Goal: Transaction & Acquisition: Purchase product/service

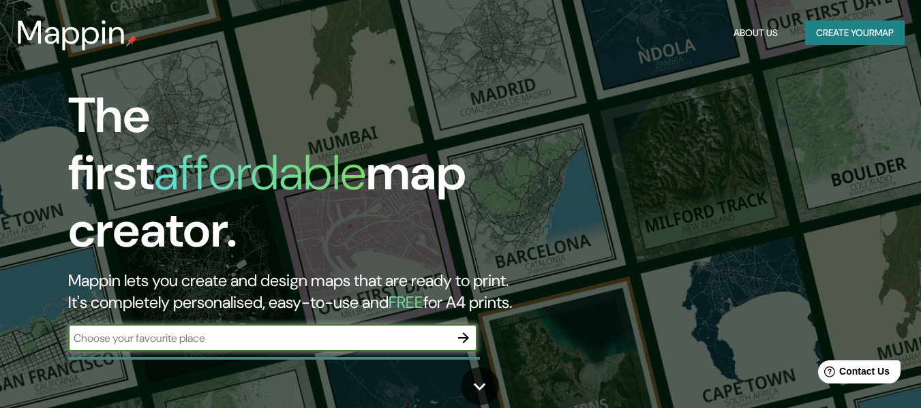
click at [849, 38] on button "Create your map" at bounding box center [854, 32] width 99 height 25
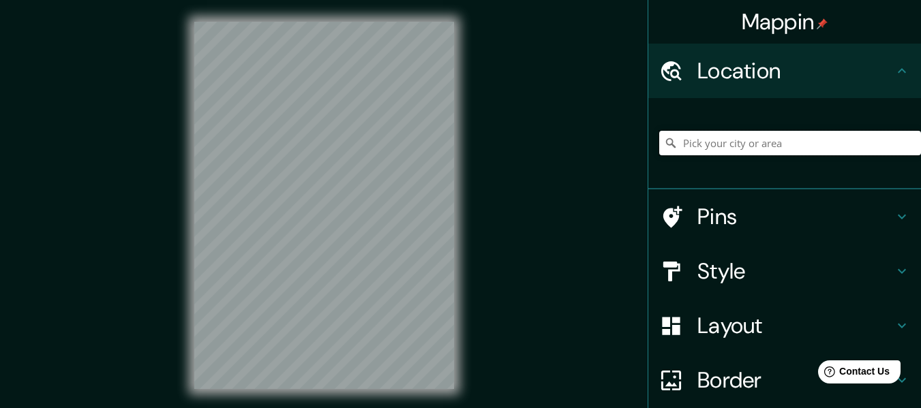
click at [717, 147] on input "Pick your city or area" at bounding box center [790, 143] width 262 height 25
paste input "Cheonggye"
click at [803, 147] on input "Cheonggye-dong, 16010, [GEOGRAPHIC_DATA],, [GEOGRAPHIC_DATA], [PERSON_NAME][GEO…" at bounding box center [790, 143] width 262 height 25
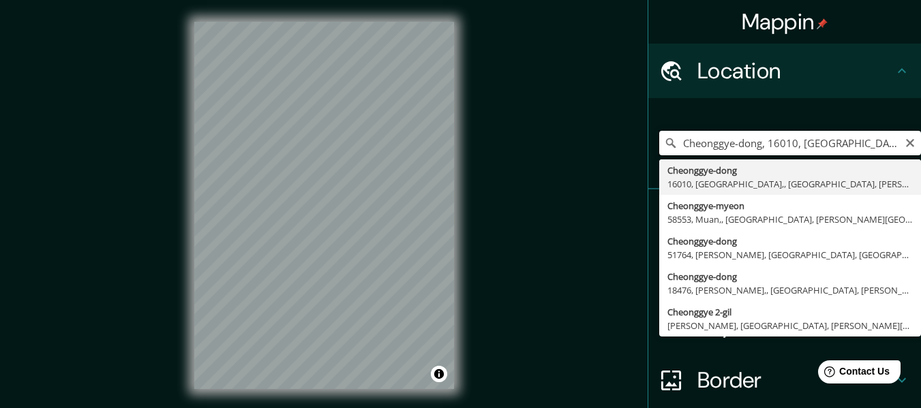
click at [803, 147] on input "Cheonggye-dong, 16010, [GEOGRAPHIC_DATA],, [GEOGRAPHIC_DATA], [PERSON_NAME][GEO…" at bounding box center [790, 143] width 262 height 25
paste input "Pick your city or area"
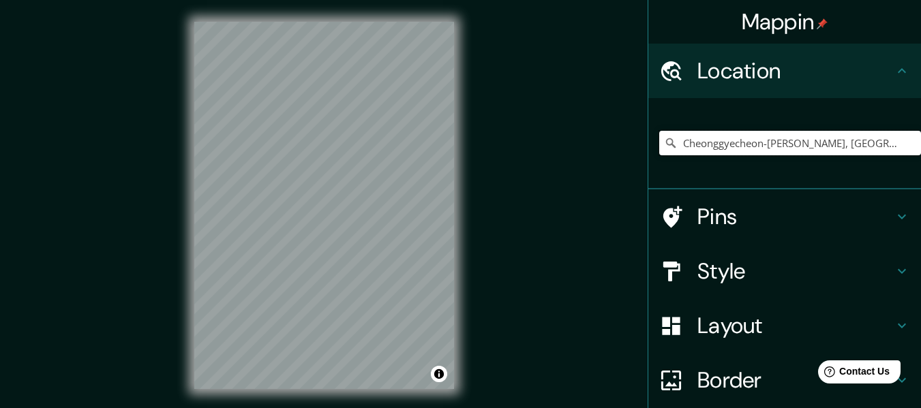
type input "Cheonggyecheon-[PERSON_NAME], [GEOGRAPHIC_DATA], [PERSON_NAME][GEOGRAPHIC_DATA]"
click at [509, 232] on div "Mappin Location [GEOGRAPHIC_DATA]-[GEOGRAPHIC_DATA], [GEOGRAPHIC_DATA], [PERSON…" at bounding box center [460, 216] width 921 height 433
click at [469, 218] on div "© Mapbox © OpenStreetMap Improve this map" at bounding box center [323, 205] width 303 height 411
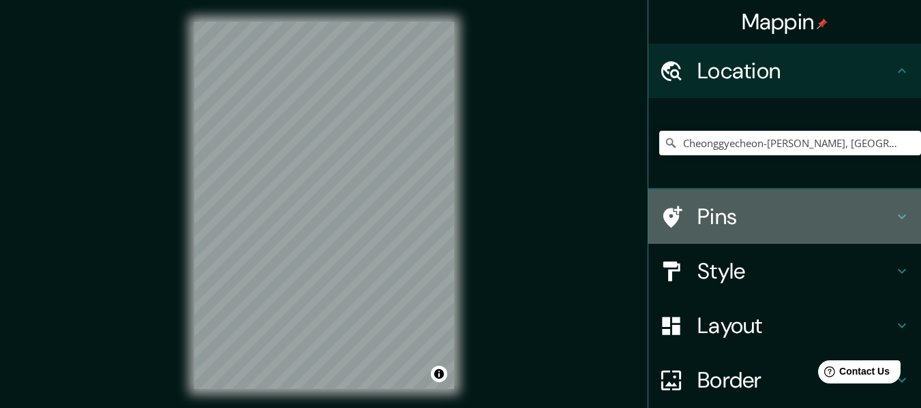
click at [698, 205] on h4 "Pins" at bounding box center [795, 216] width 196 height 27
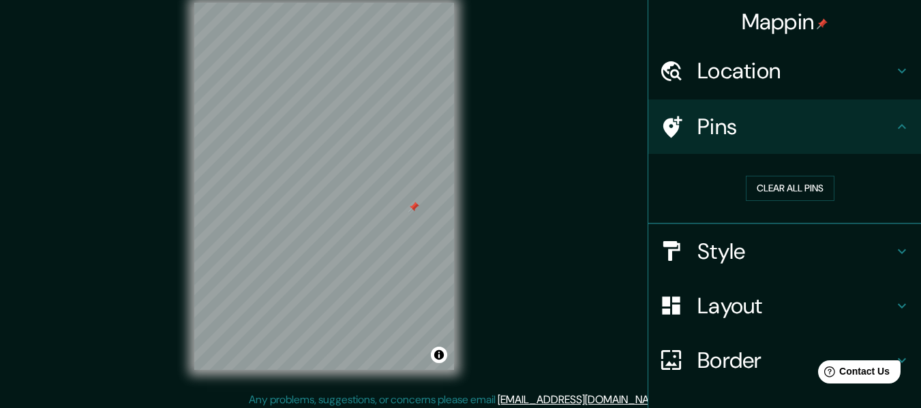
scroll to position [25, 0]
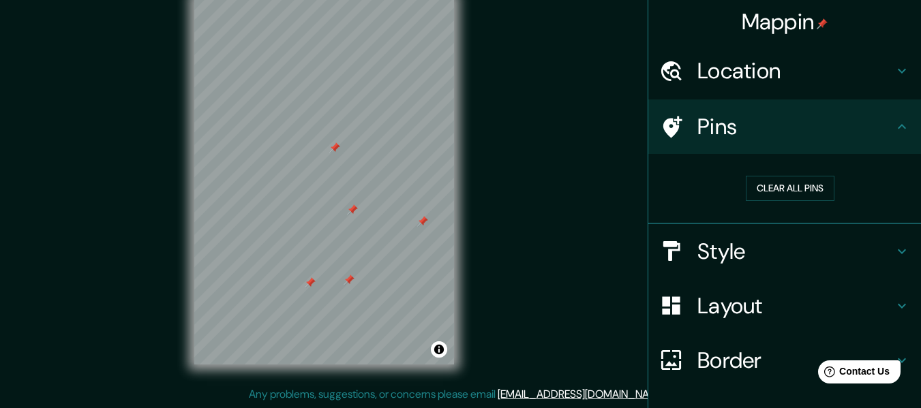
click at [697, 247] on h4 "Style" at bounding box center [795, 251] width 196 height 27
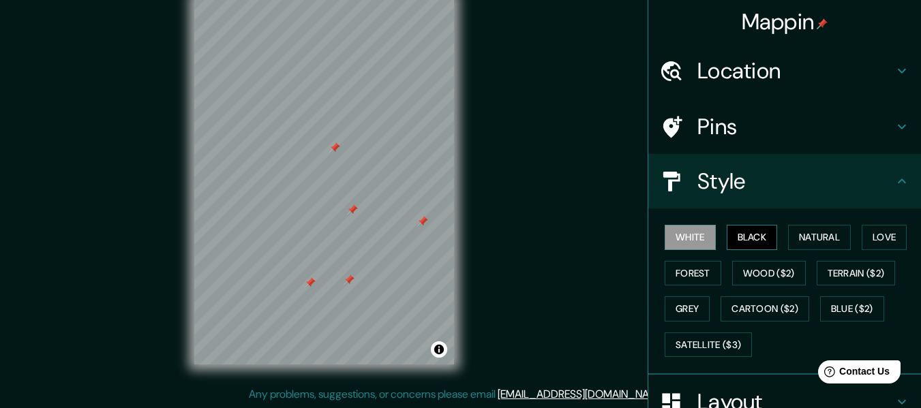
click at [748, 232] on button "Black" at bounding box center [751, 237] width 51 height 25
click at [814, 236] on button "Natural" at bounding box center [819, 237] width 63 height 25
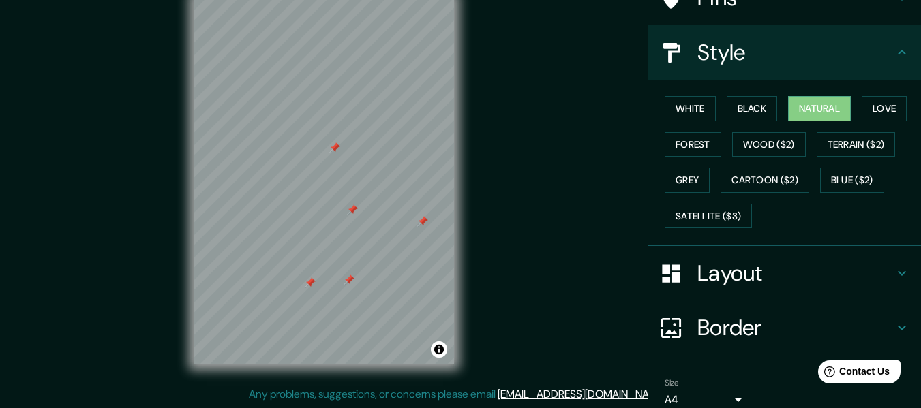
scroll to position [136, 0]
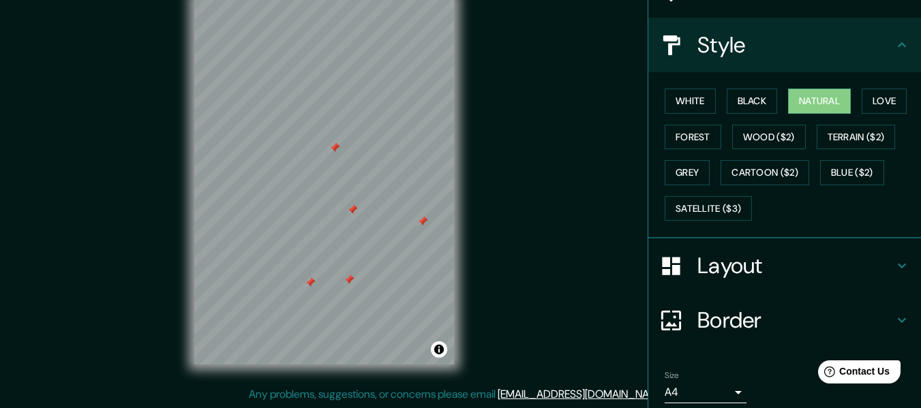
click at [748, 267] on h4 "Layout" at bounding box center [795, 265] width 196 height 27
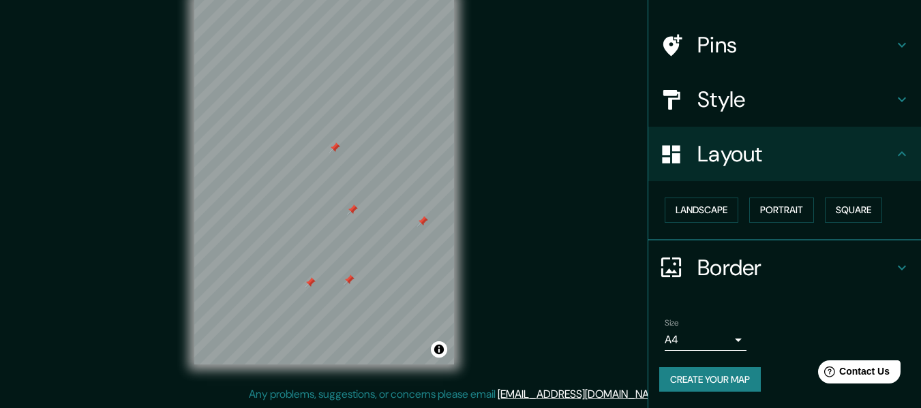
scroll to position [82, 0]
click at [711, 209] on button "Landscape" at bounding box center [701, 210] width 74 height 25
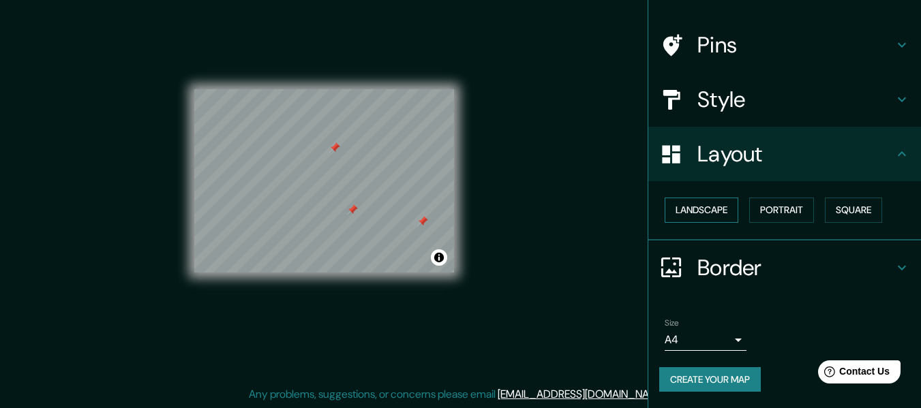
click at [720, 206] on button "Landscape" at bounding box center [701, 210] width 74 height 25
click at [793, 213] on button "Portrait" at bounding box center [781, 210] width 65 height 25
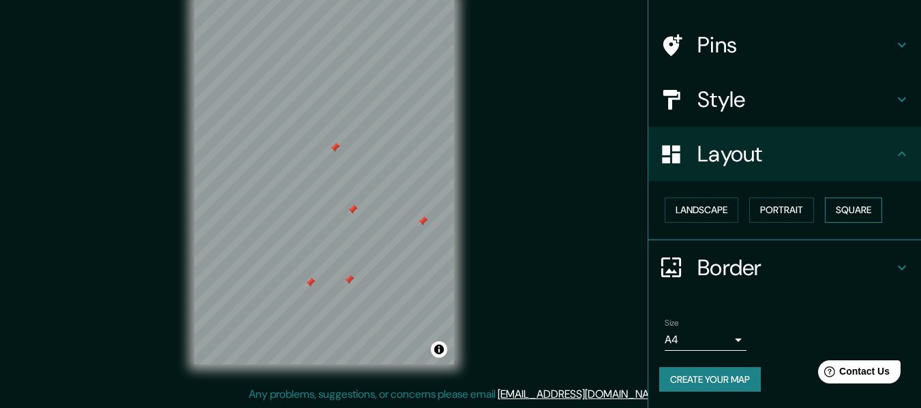
click at [856, 216] on button "Square" at bounding box center [853, 210] width 57 height 25
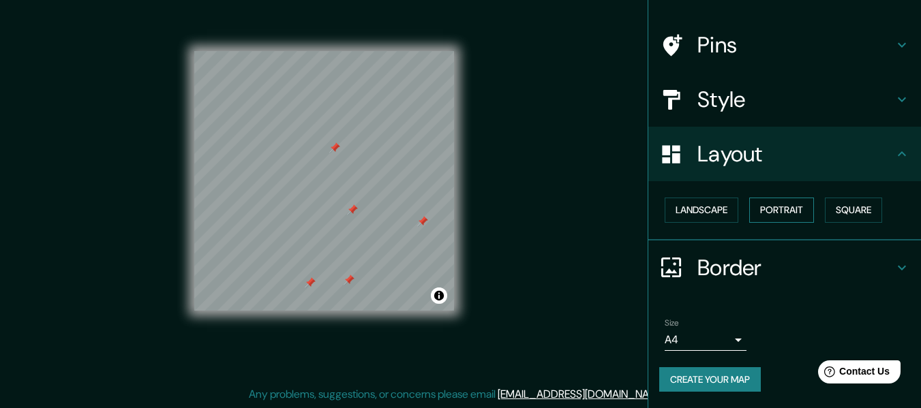
click at [790, 211] on button "Portrait" at bounding box center [781, 210] width 65 height 25
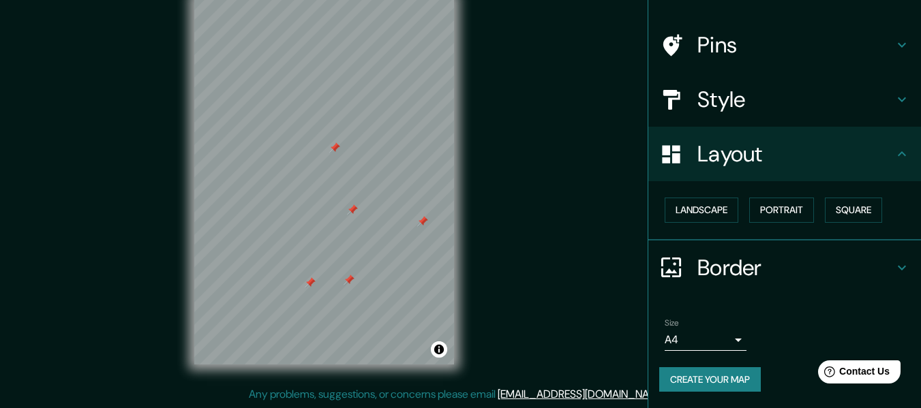
click at [707, 379] on button "Create your map" at bounding box center [710, 379] width 102 height 25
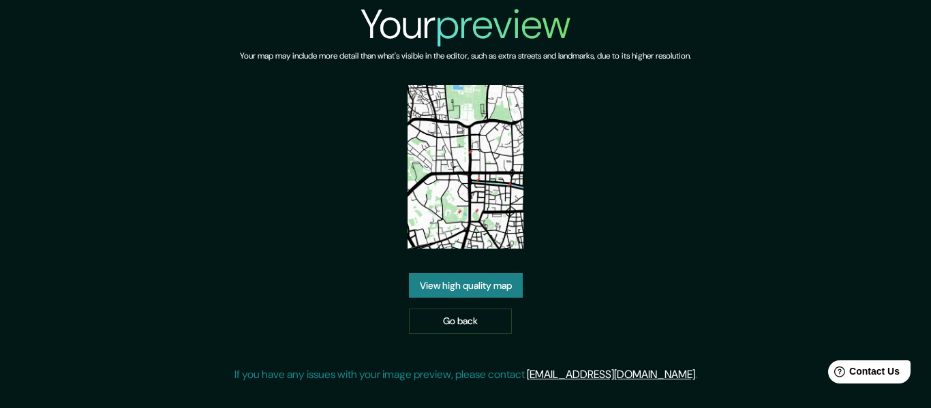
click at [441, 273] on link "View high quality map" at bounding box center [466, 285] width 114 height 25
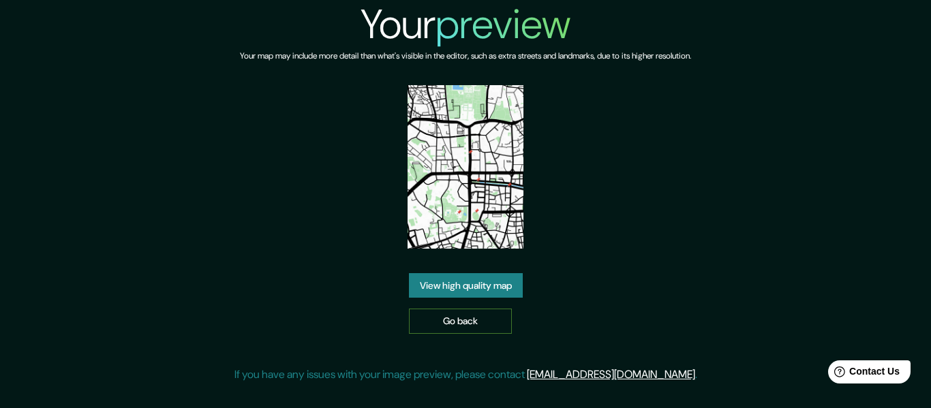
click at [428, 309] on link "Go back" at bounding box center [460, 321] width 103 height 25
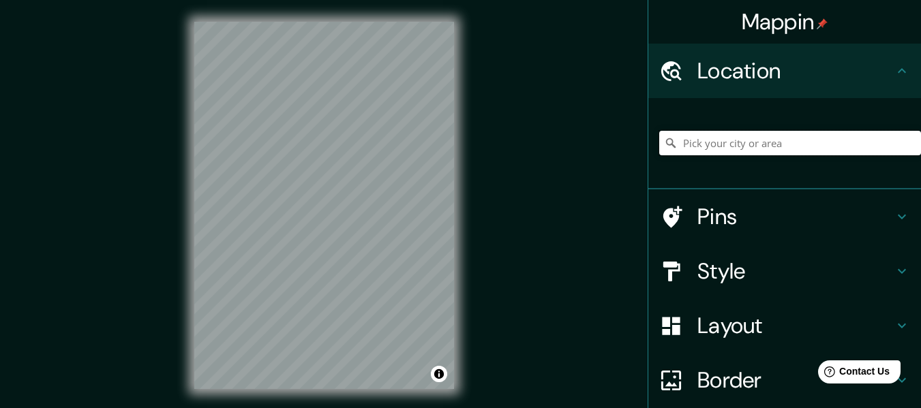
click at [724, 144] on input "Pick your city or area" at bounding box center [790, 143] width 262 height 25
click at [703, 148] on input "Pick your city or area" at bounding box center [790, 143] width 262 height 25
paste input "Cheonggyecheon"
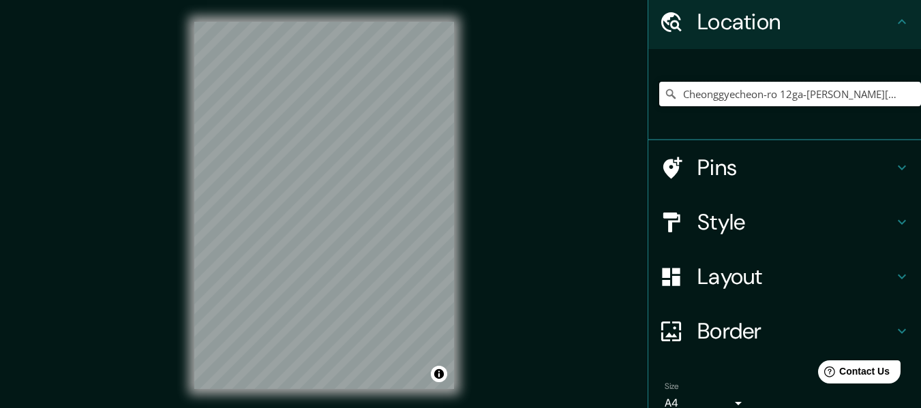
scroll to position [113, 0]
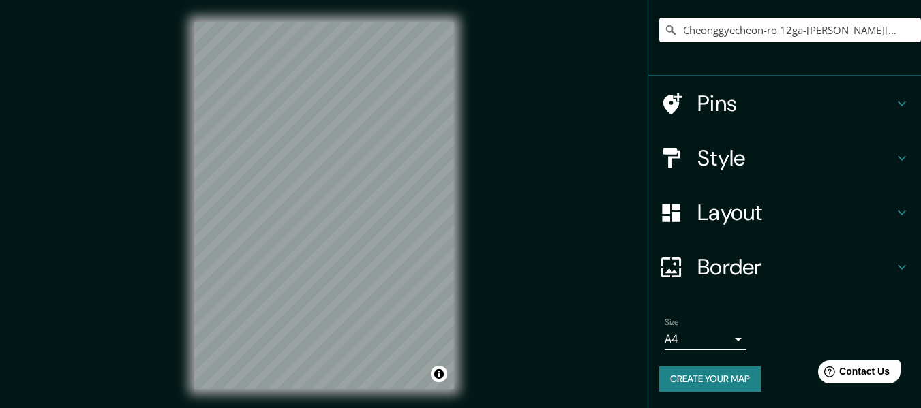
type input "Cheonggyecheon-ro 12ga-gil Seongdong-gu, Seúl, Corea del Sur"
click at [703, 114] on h4 "Pins" at bounding box center [795, 103] width 196 height 27
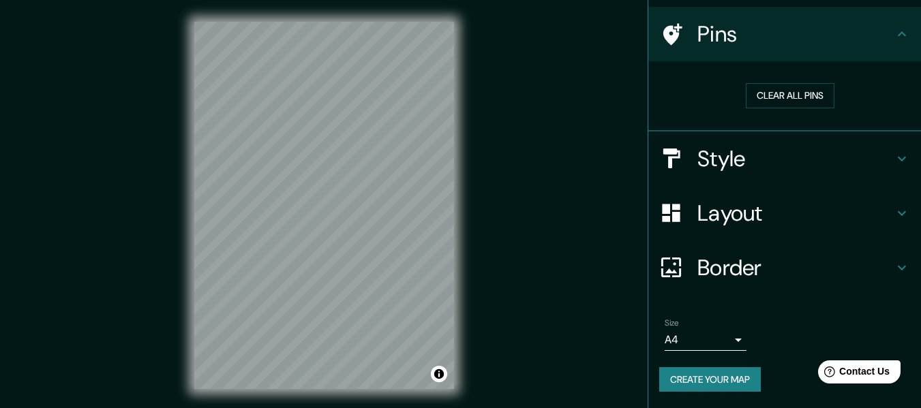
scroll to position [93, 0]
click at [737, 212] on h4 "Layout" at bounding box center [795, 213] width 196 height 27
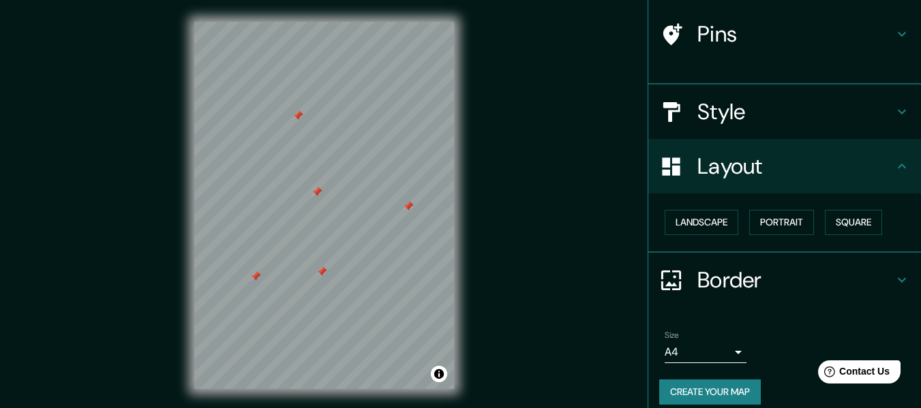
scroll to position [82, 0]
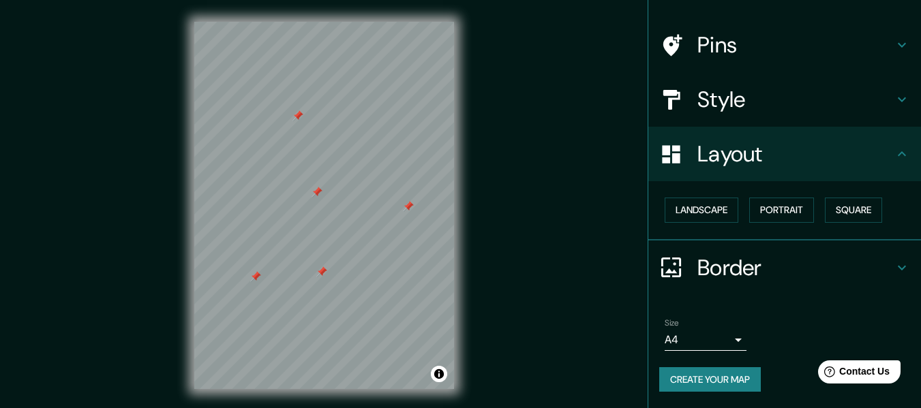
click at [736, 94] on h4 "Style" at bounding box center [795, 99] width 196 height 27
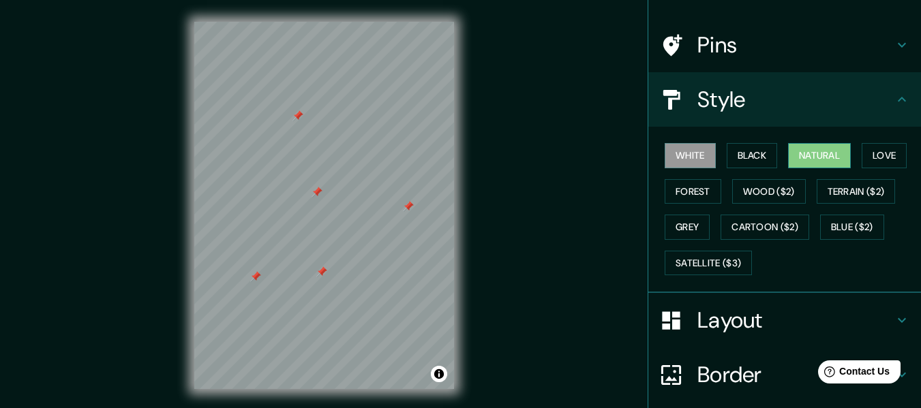
click at [805, 151] on button "Natural" at bounding box center [819, 155] width 63 height 25
click at [675, 193] on button "Forest" at bounding box center [692, 191] width 57 height 25
click at [822, 158] on button "Natural" at bounding box center [819, 155] width 63 height 25
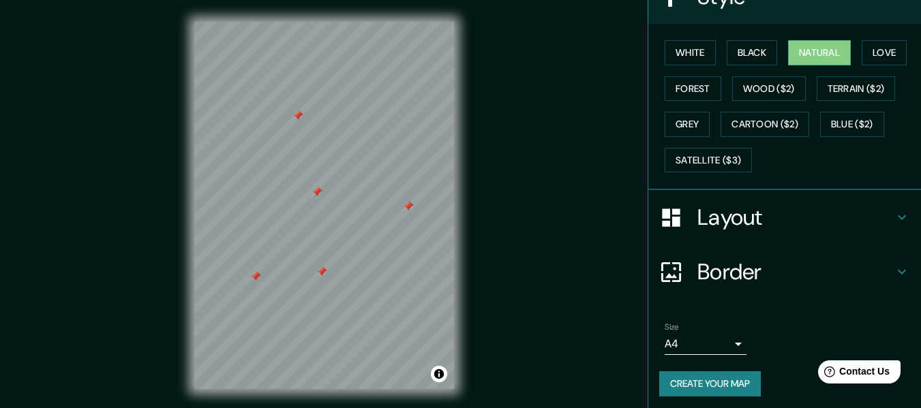
scroll to position [189, 0]
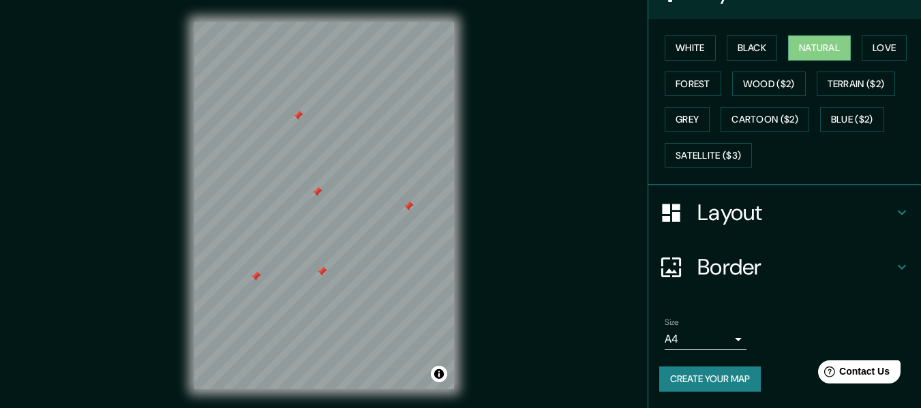
click at [719, 377] on button "Create your map" at bounding box center [710, 379] width 102 height 25
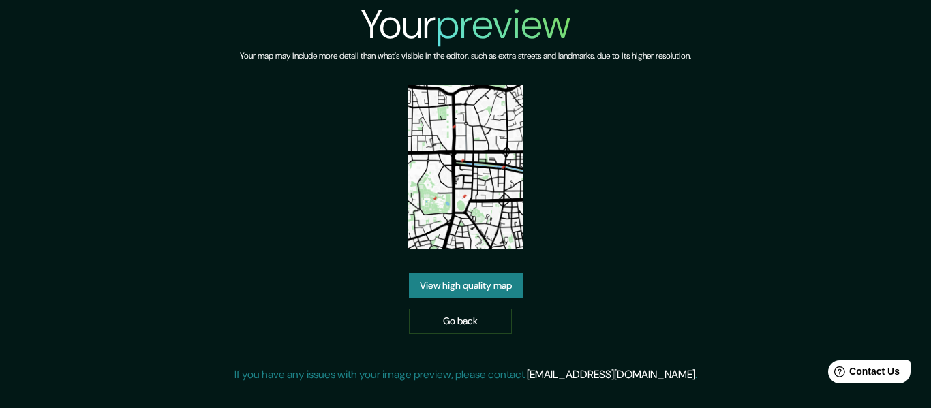
click at [481, 187] on img at bounding box center [466, 167] width 116 height 164
